Goal: Navigation & Orientation: Find specific page/section

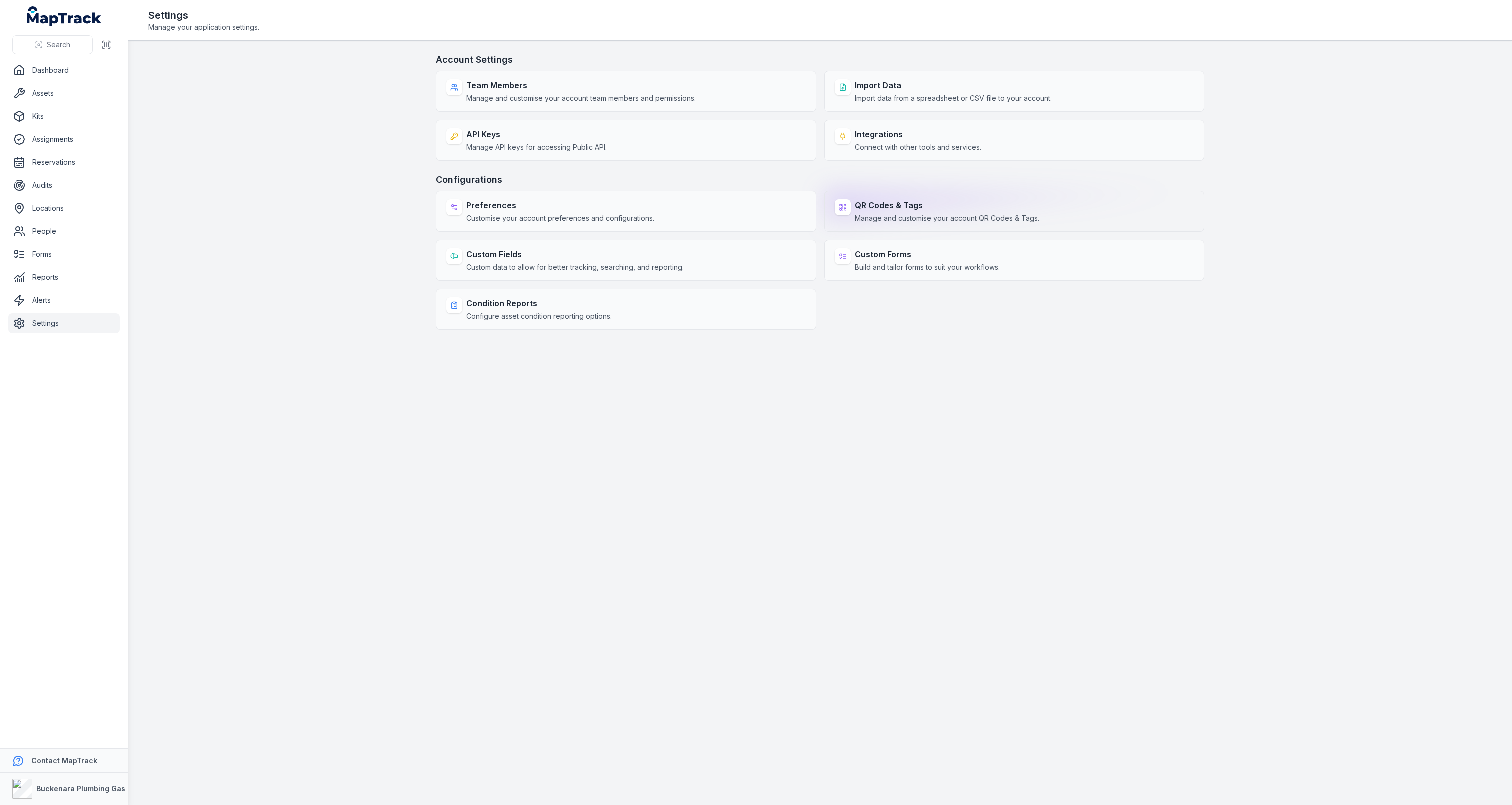
click at [905, 207] on strong "QR Codes & Tags" at bounding box center [947, 205] width 185 height 12
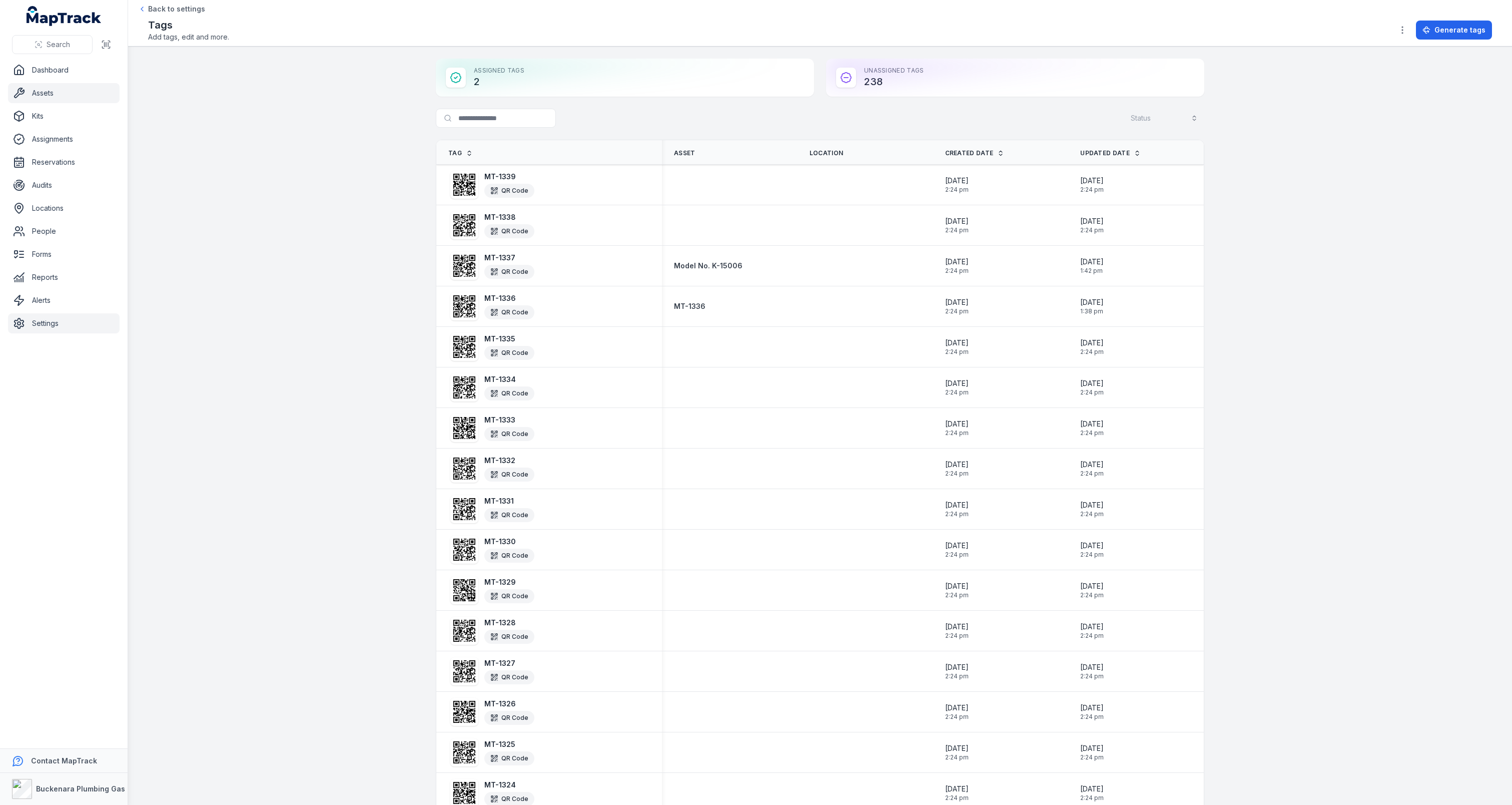
click at [59, 93] on link "Assets" at bounding box center [64, 93] width 112 height 20
click at [346, 436] on main "Assigned Tags 2 Unassigned Tags 238 Search for tags Status Tag Asset Location C…" at bounding box center [820, 425] width 1384 height 758
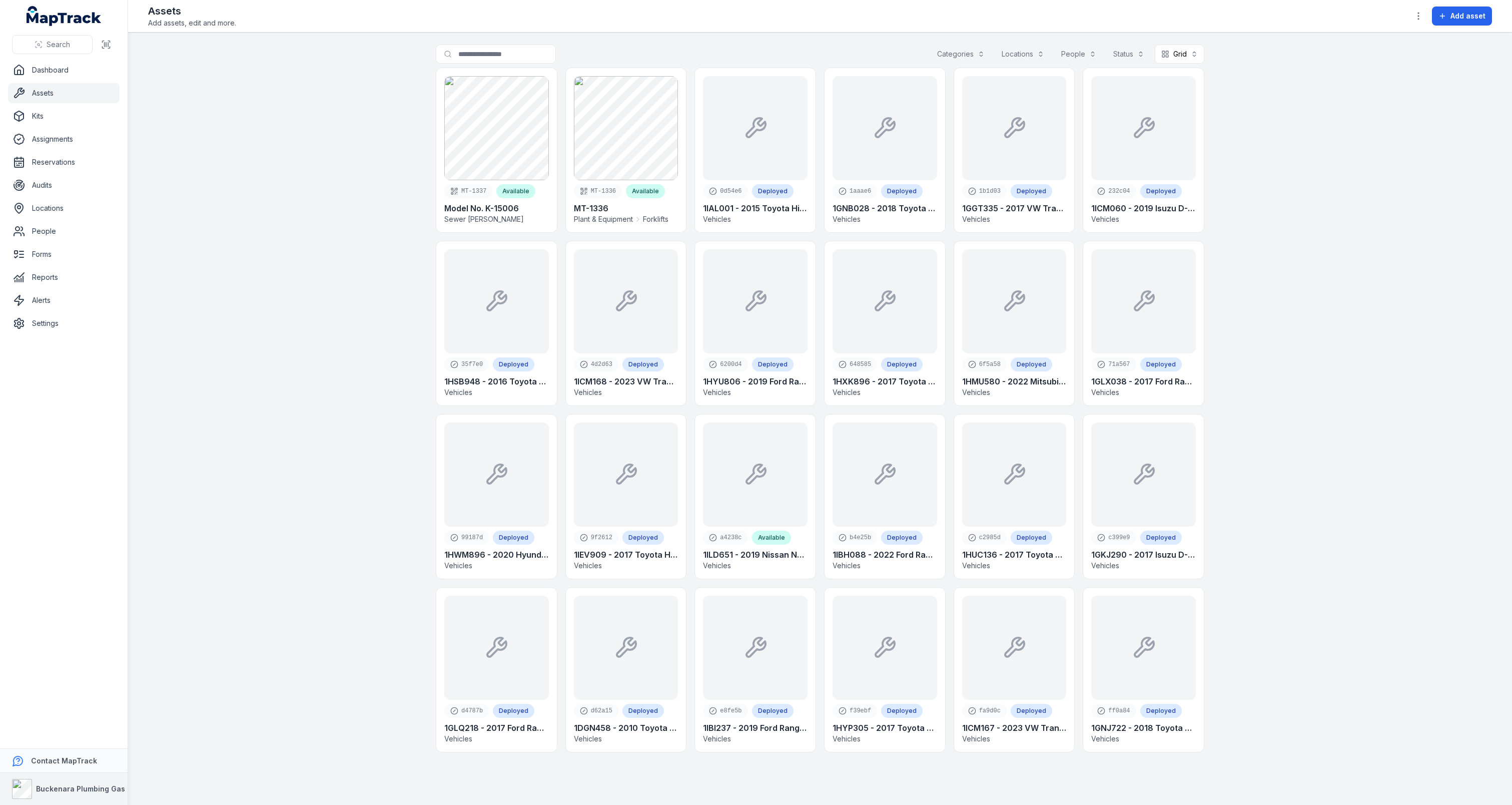
click at [69, 782] on div "Buckenara Plumbing Gas & Electrical" at bounding box center [89, 789] width 156 height 20
click at [68, 663] on div "All databases" at bounding box center [64, 671] width 120 height 18
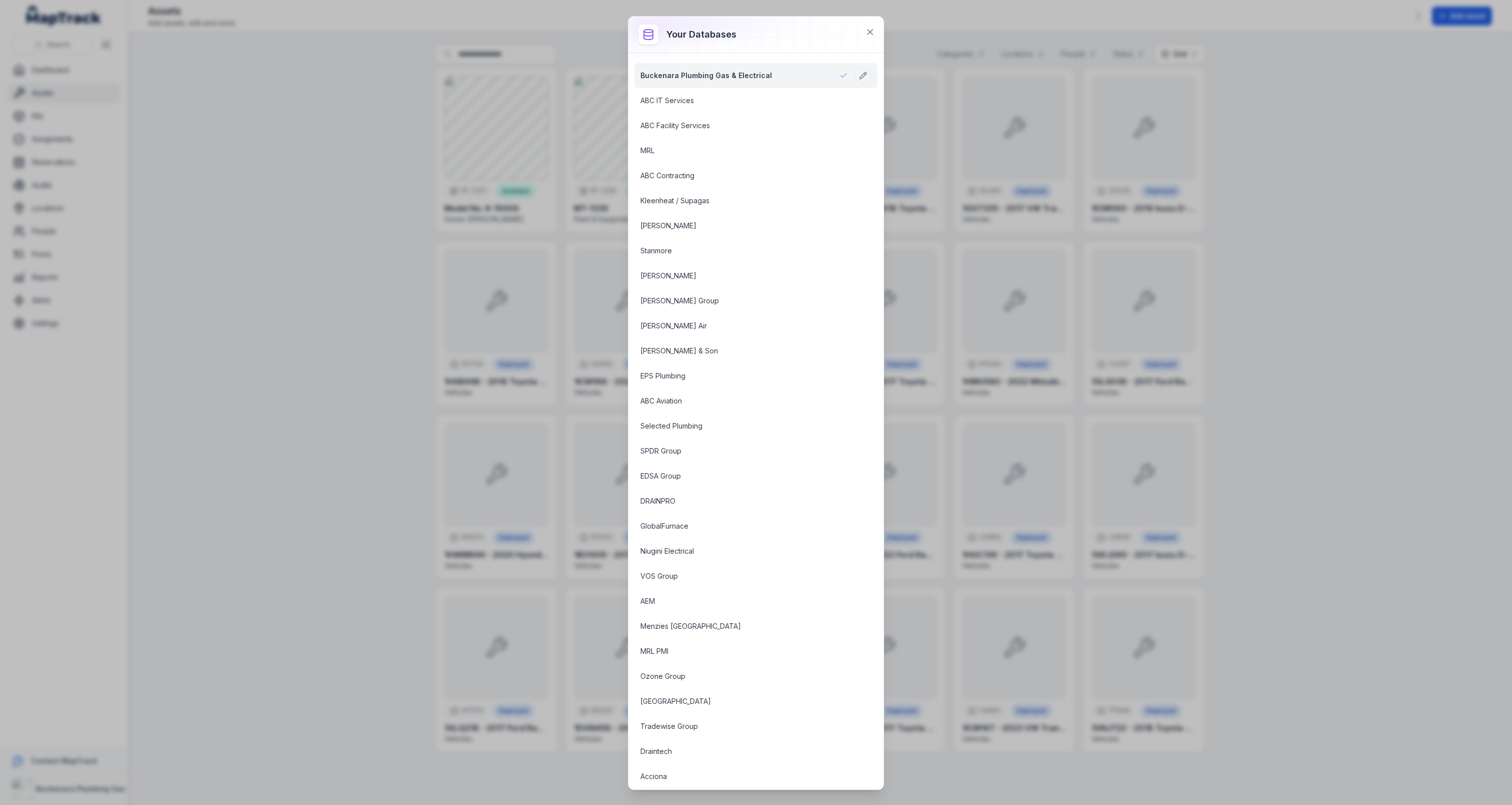
scroll to position [836, 0]
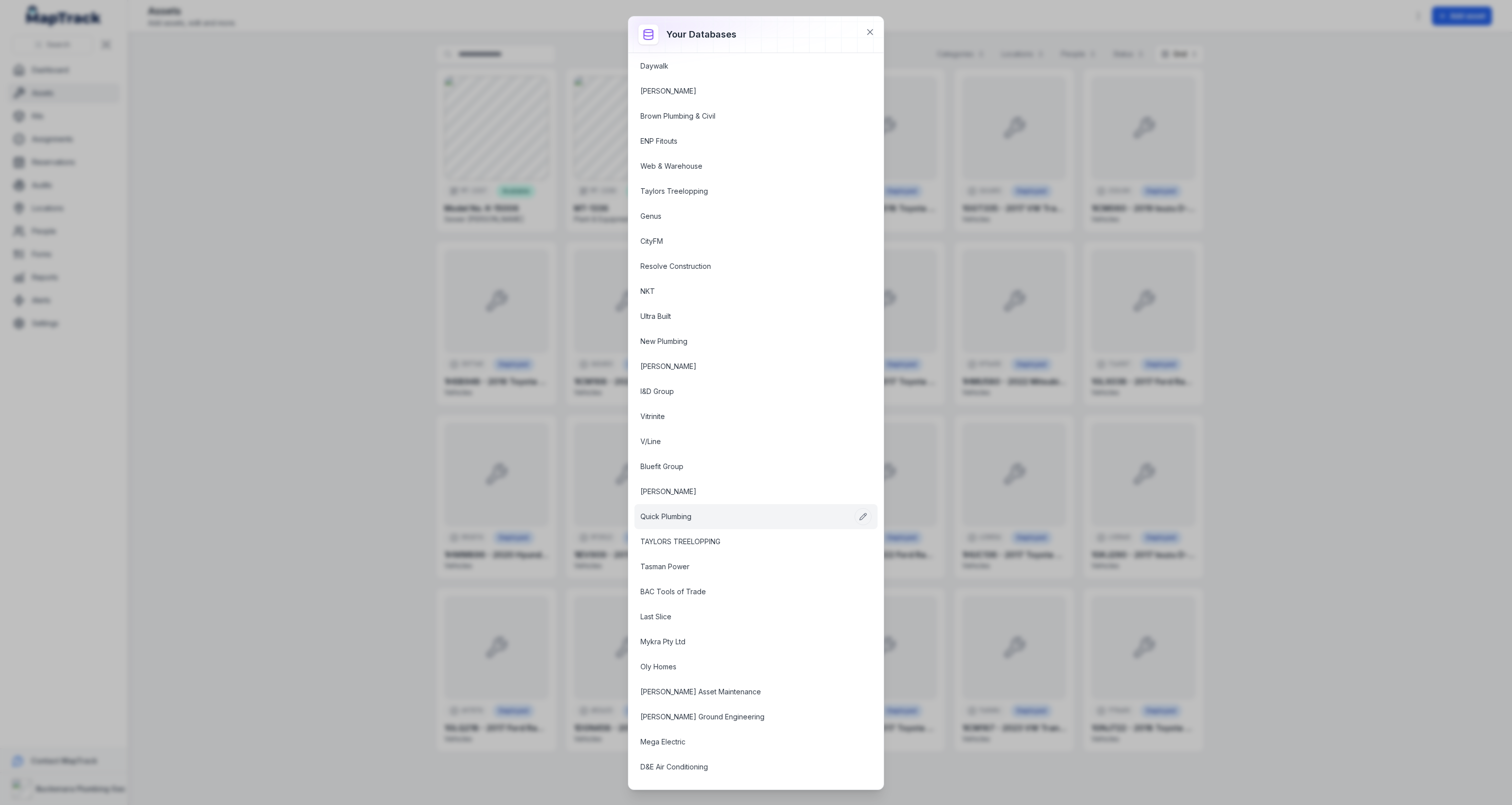
click at [684, 511] on link "Quick Plumbing" at bounding box center [744, 516] width 207 height 10
